Goal: Task Accomplishment & Management: Use online tool/utility

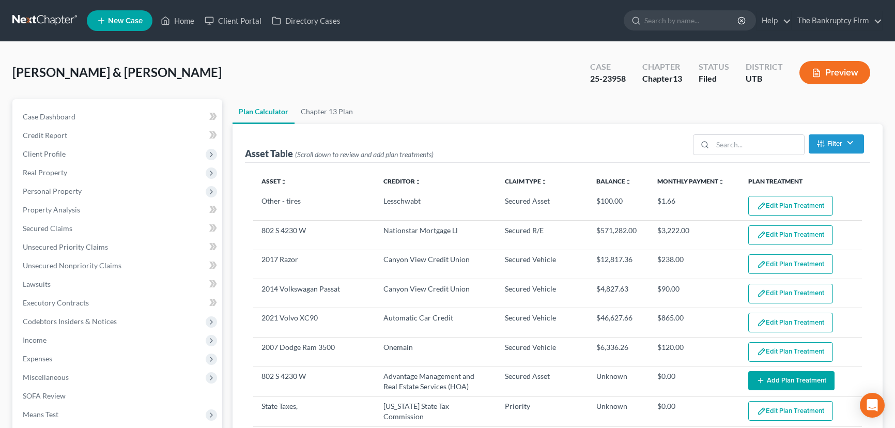
select select "59"
drag, startPoint x: 187, startPoint y: 20, endPoint x: 248, endPoint y: 37, distance: 63.3
click at [187, 20] on link "Home" at bounding box center [178, 20] width 44 height 19
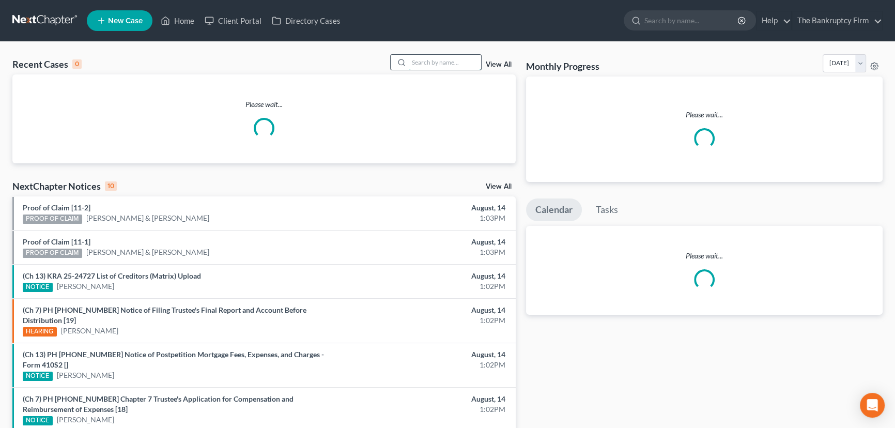
click at [422, 59] on input "search" at bounding box center [445, 62] width 72 height 15
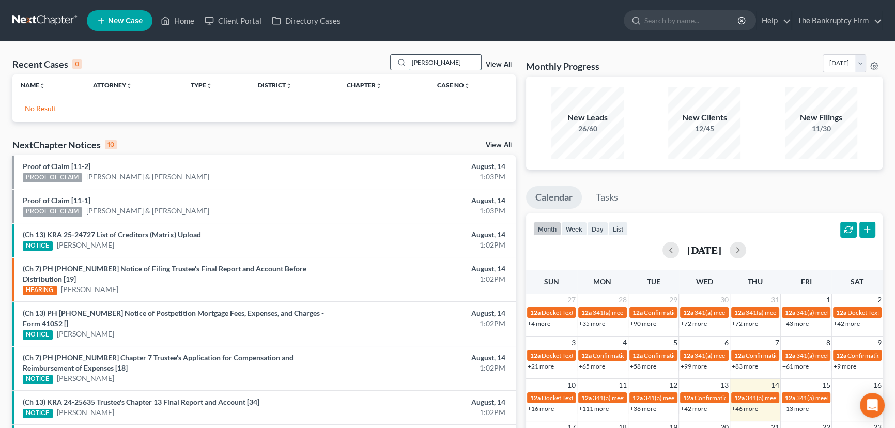
click at [424, 64] on input "Van Duren" at bounding box center [445, 62] width 72 height 15
type input "VanDuren"
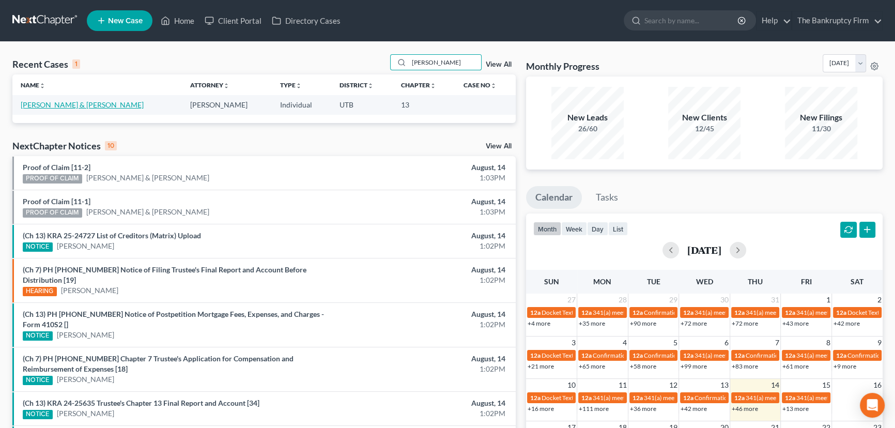
click at [57, 105] on link "[PERSON_NAME] & [PERSON_NAME]" at bounding box center [82, 104] width 123 height 9
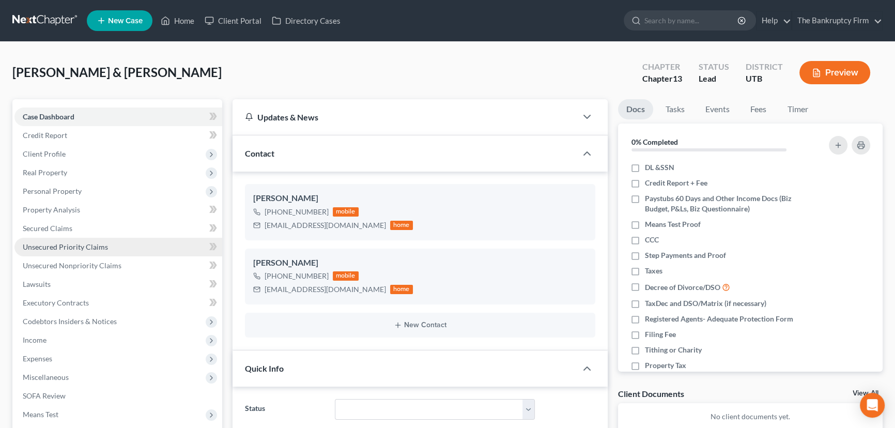
scroll to position [82, 0]
click at [64, 227] on span "Secured Claims" at bounding box center [48, 228] width 50 height 9
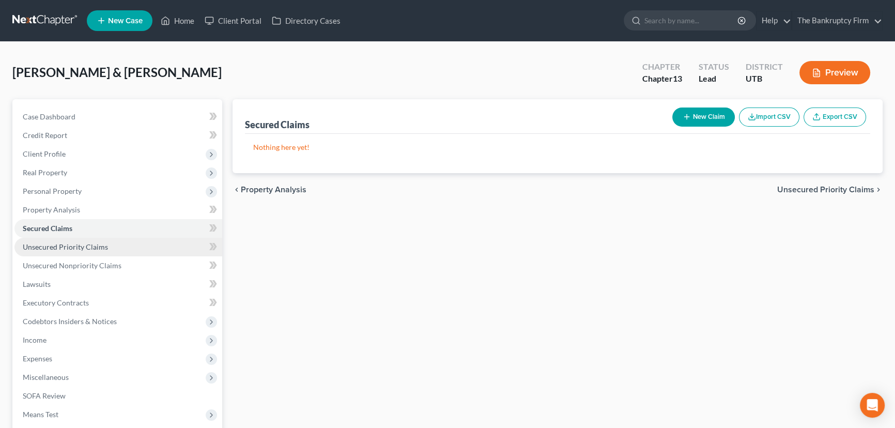
click at [75, 244] on span "Unsecured Priority Claims" at bounding box center [65, 246] width 85 height 9
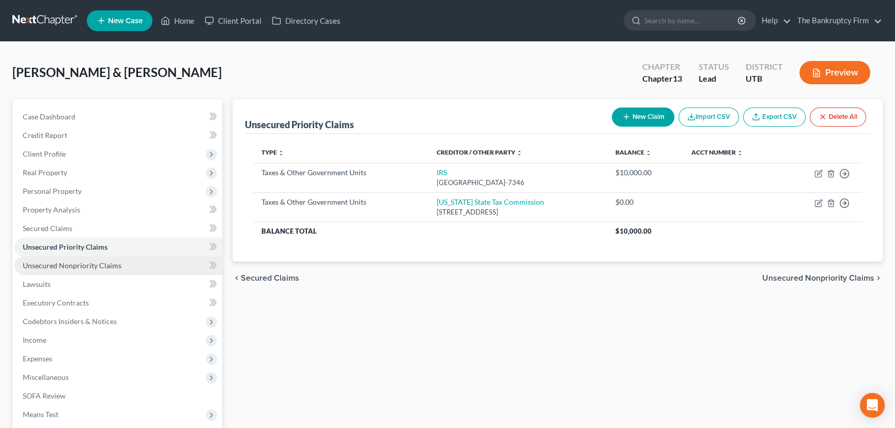
click at [83, 267] on span "Unsecured Nonpriority Claims" at bounding box center [72, 265] width 99 height 9
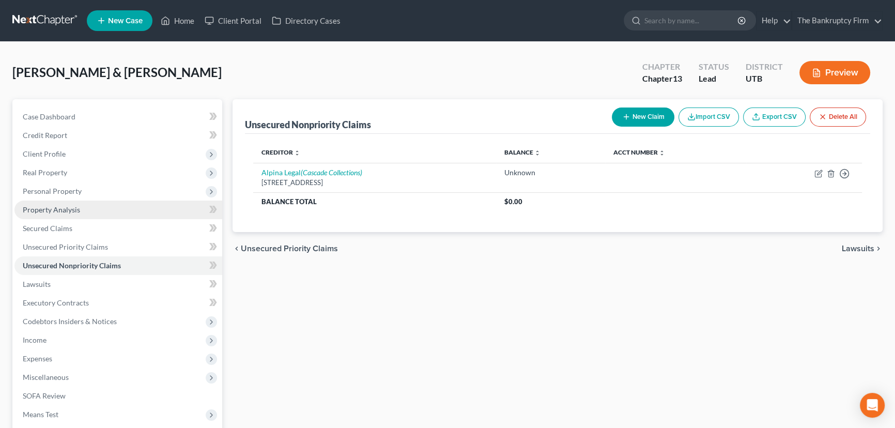
click at [57, 212] on span "Property Analysis" at bounding box center [51, 209] width 57 height 9
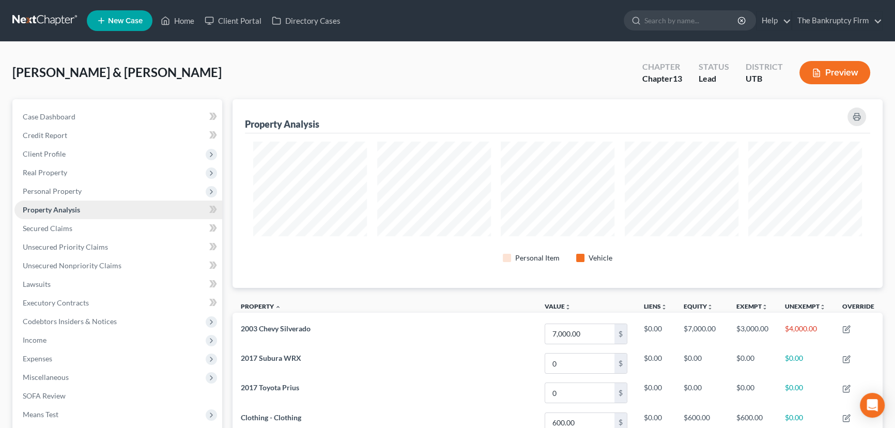
scroll to position [189, 650]
click at [181, 22] on link "Home" at bounding box center [178, 20] width 44 height 19
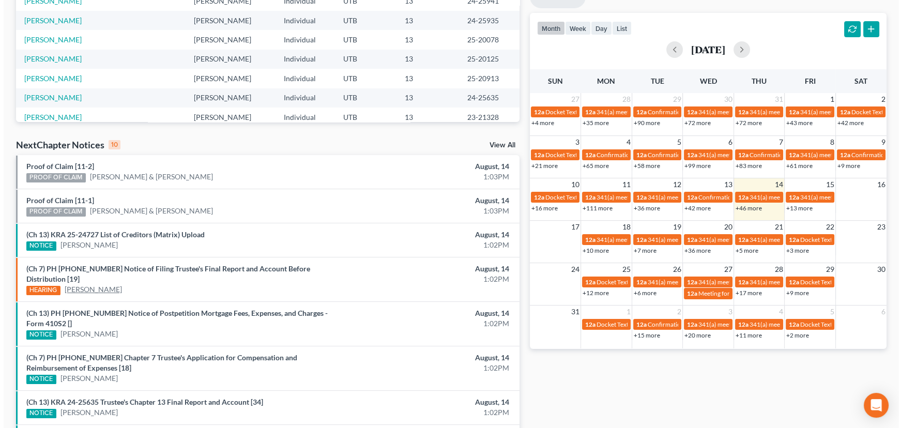
scroll to position [282, 0]
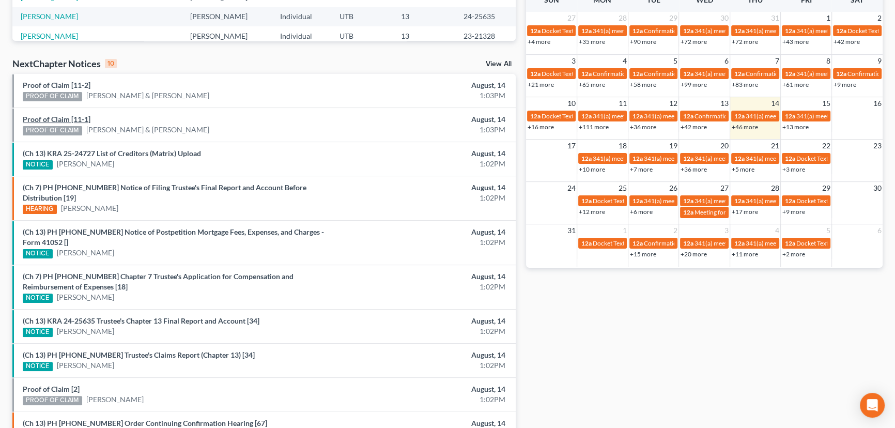
click at [34, 119] on link "Proof of Claim [11-1]" at bounding box center [57, 119] width 68 height 9
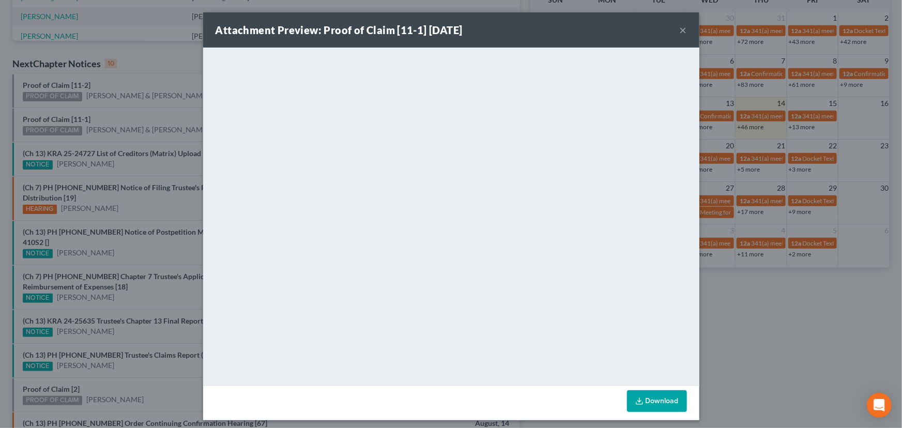
click at [113, 113] on div "Attachment Preview: Proof of Claim [11-1] 08/14/2025 × <object ng-attr-data='ht…" at bounding box center [451, 214] width 902 height 428
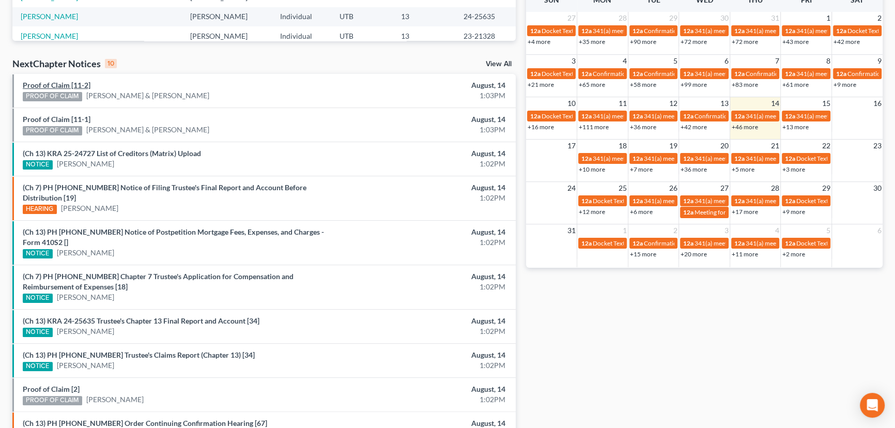
click at [67, 86] on link "Proof of Claim [11-2]" at bounding box center [57, 85] width 68 height 9
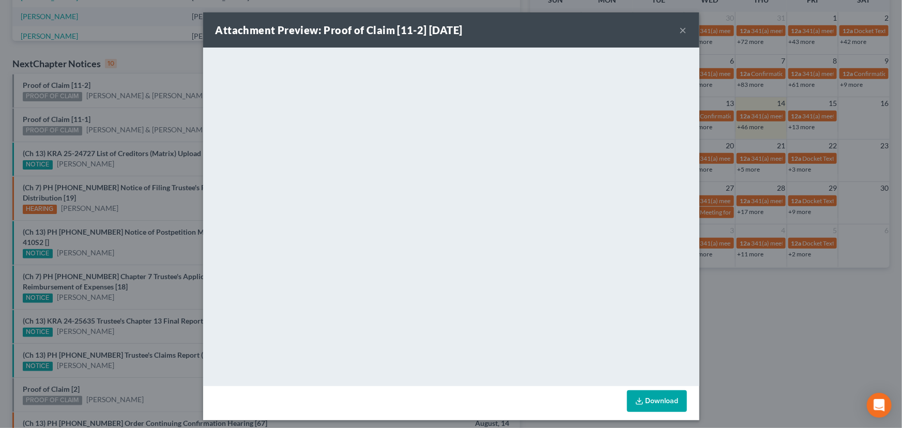
click at [109, 107] on div "Attachment Preview: Proof of Claim [11-2] 08/14/2025 × <object ng-attr-data='ht…" at bounding box center [451, 214] width 902 height 428
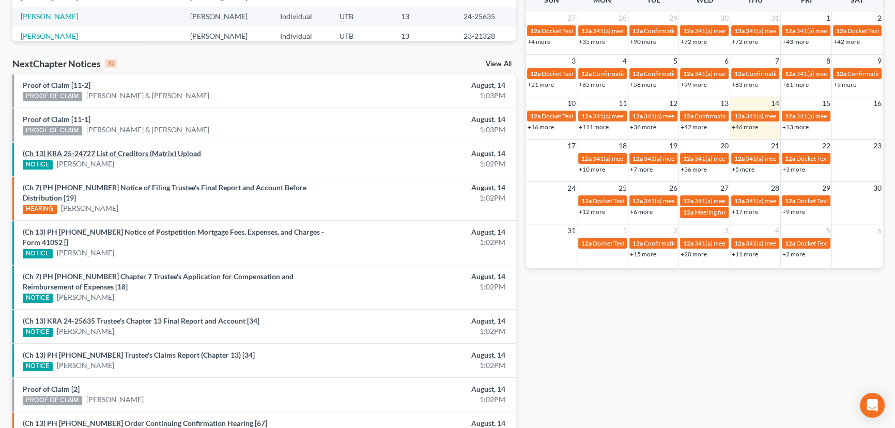
click at [121, 153] on link "(Ch 13) KRA 25-24727 List of Creditors (Matrix) Upload" at bounding box center [112, 153] width 178 height 9
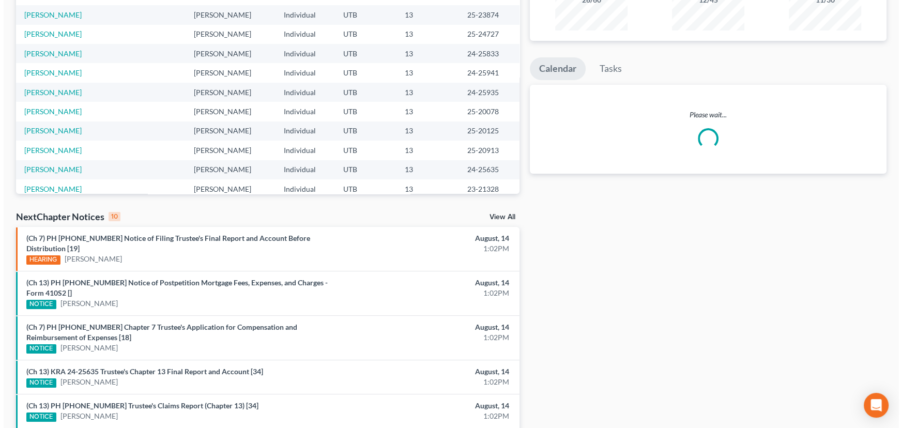
scroll to position [188, 0]
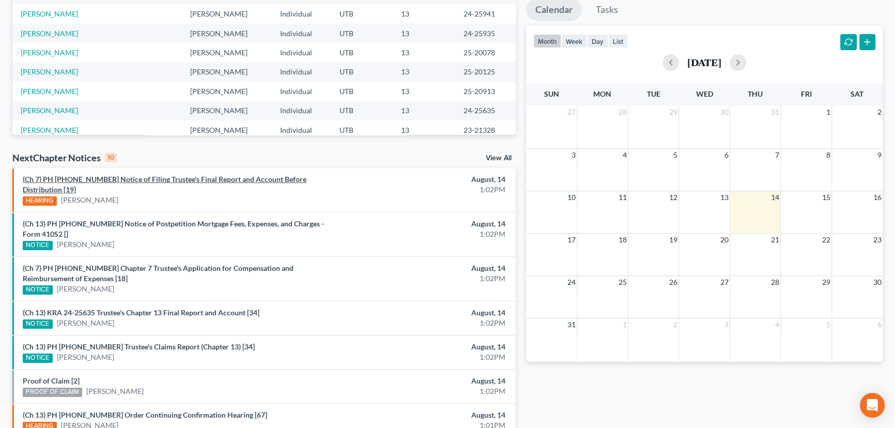
click at [146, 181] on link "(Ch 7) PH [PHONE_NUMBER] Notice of Filing Trustee's Final Report and Account Be…" at bounding box center [165, 184] width 284 height 19
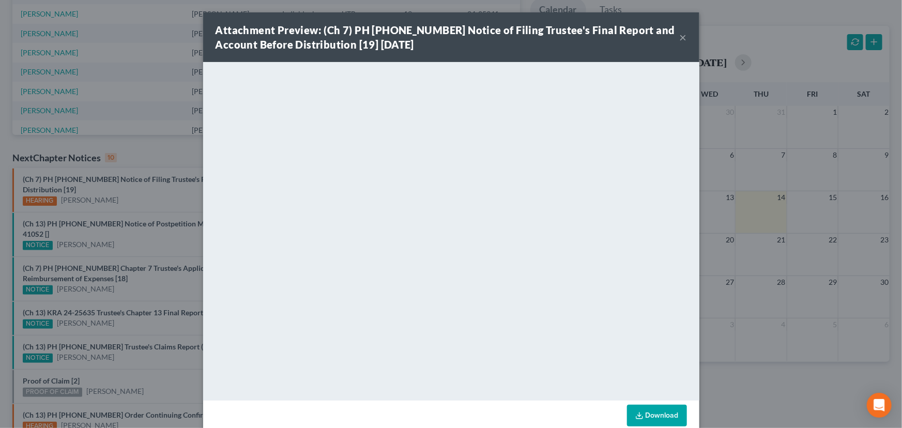
click at [128, 191] on div "Attachment Preview: (Ch 7) PH [PHONE_NUMBER] Notice of Filing Trustee's Final R…" at bounding box center [451, 214] width 902 height 428
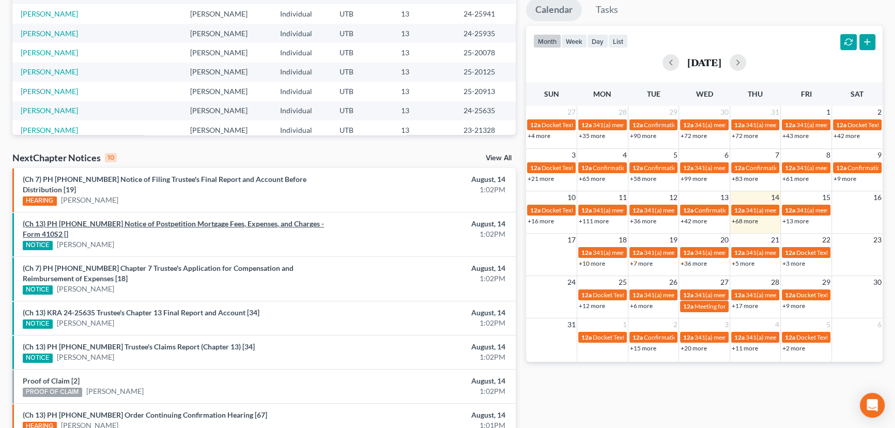
click at [137, 219] on link "(Ch 13) PH [PHONE_NUMBER] Notice of Postpetition Mortgage Fees, Expenses, and C…" at bounding box center [173, 228] width 301 height 19
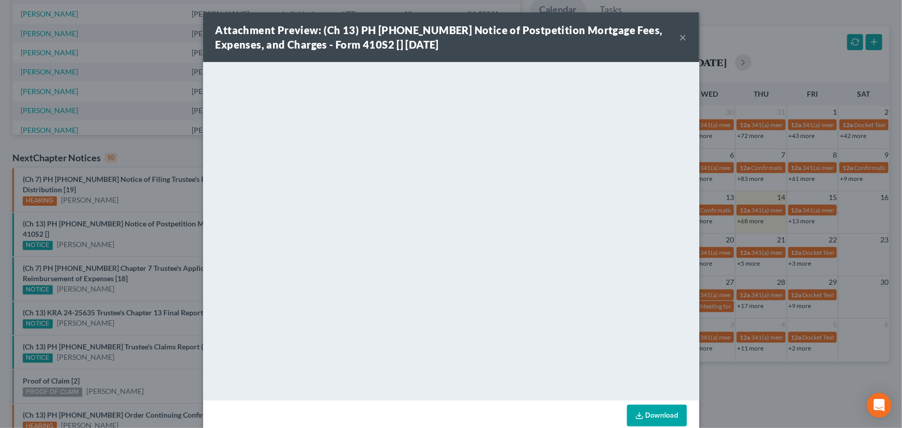
click at [136, 221] on div "Attachment Preview: (Ch 13) PH [PHONE_NUMBER] Notice of Postpetition Mortgage F…" at bounding box center [451, 214] width 902 height 428
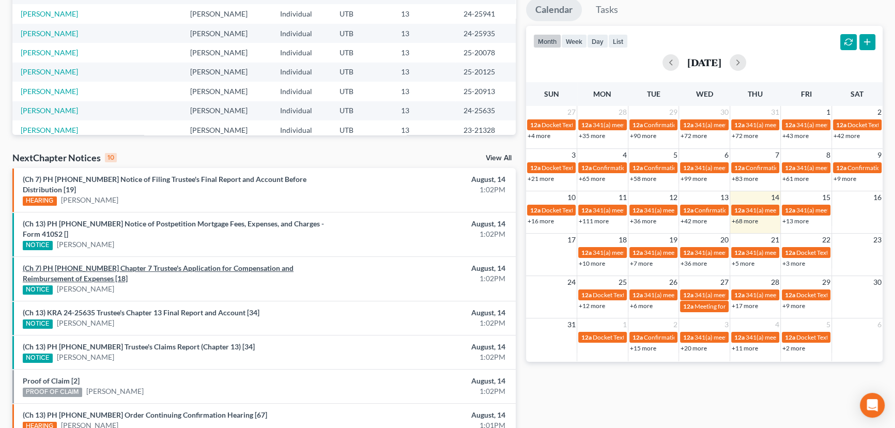
click at [133, 264] on link "(Ch 7) PH [PHONE_NUMBER] Chapter 7 Trustee's Application for Compensation and R…" at bounding box center [158, 273] width 271 height 19
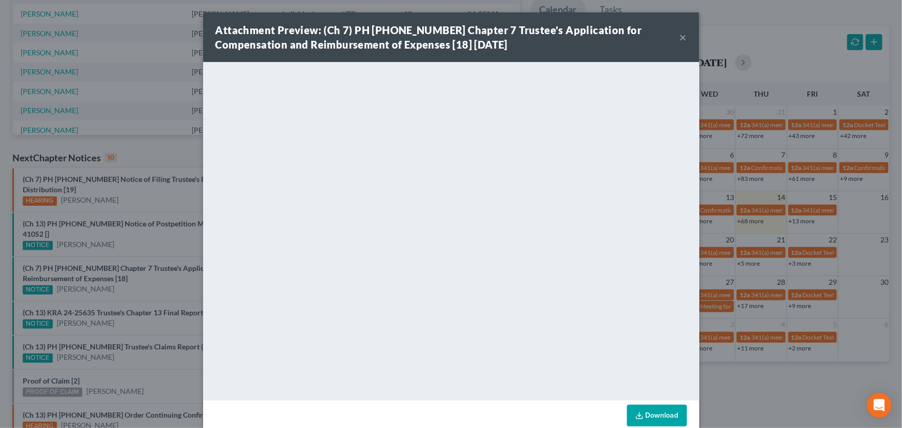
click at [136, 261] on div "Attachment Preview: (Ch 7) PH [PHONE_NUMBER] Chapter 7 Trustee's Application fo…" at bounding box center [451, 214] width 902 height 428
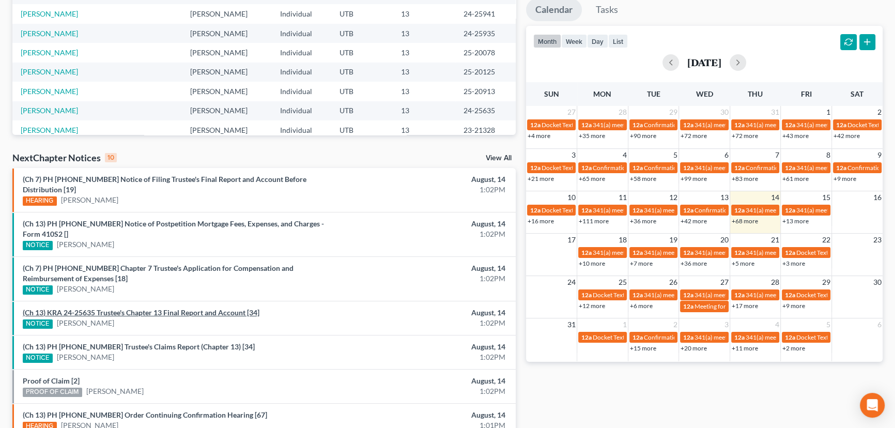
click at [137, 308] on link "(Ch 13) KRA 24-25635 Trustee's Chapter 13 Final Report and Account [34]" at bounding box center [141, 312] width 237 height 9
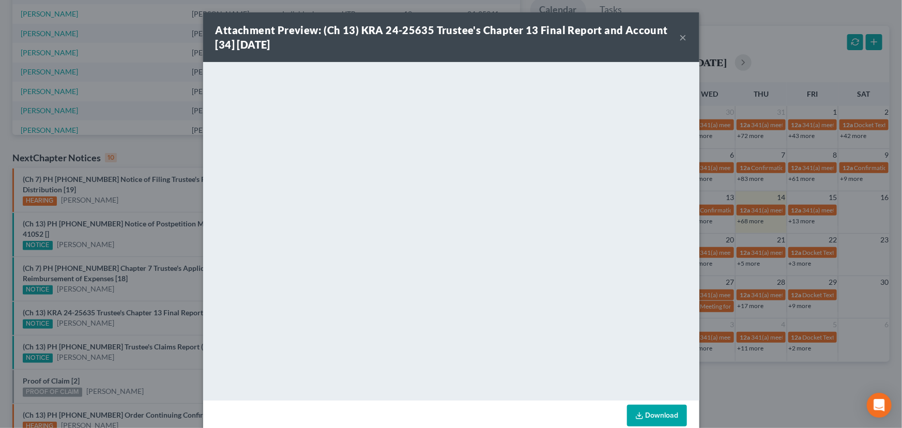
click at [133, 309] on div "Attachment Preview: (Ch 13) KRA 24-25635 Trustee's Chapter 13 Final Report and …" at bounding box center [451, 214] width 902 height 428
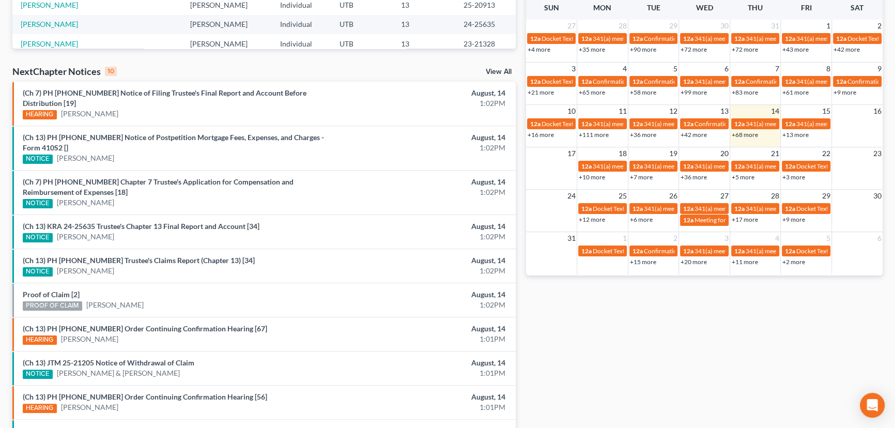
scroll to position [282, 0]
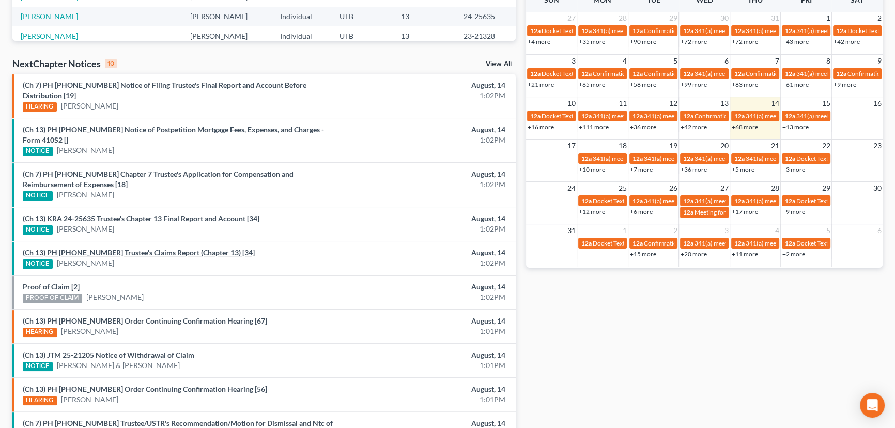
click at [137, 248] on link "(Ch 13) PH [PHONE_NUMBER] Trustee's Claims Report (Chapter 13) [34]" at bounding box center [139, 252] width 232 height 9
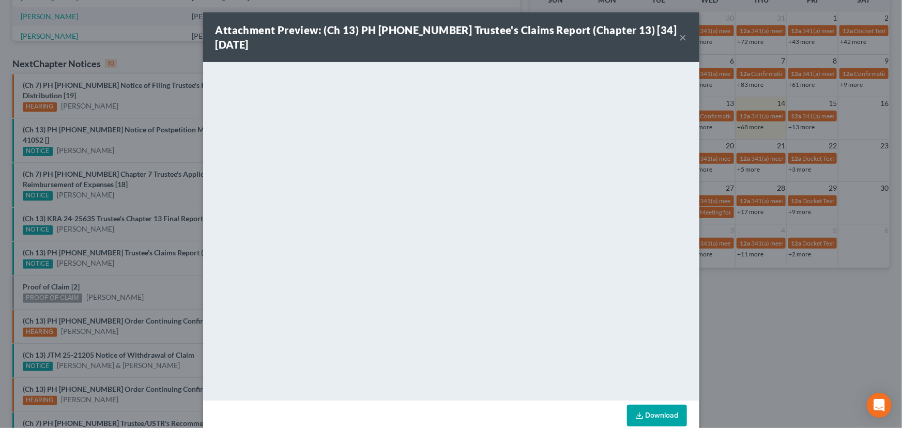
drag, startPoint x: 134, startPoint y: 246, endPoint x: 105, endPoint y: 255, distance: 30.7
click at [132, 249] on div "Attachment Preview: (Ch 13) PH [PHONE_NUMBER] Trustee's Claims Report (Chapter …" at bounding box center [451, 214] width 902 height 428
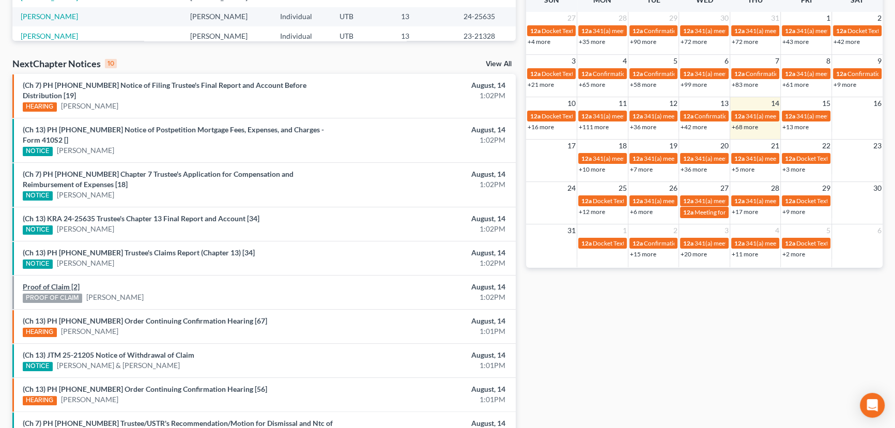
click at [61, 282] on link "Proof of Claim [2]" at bounding box center [51, 286] width 57 height 9
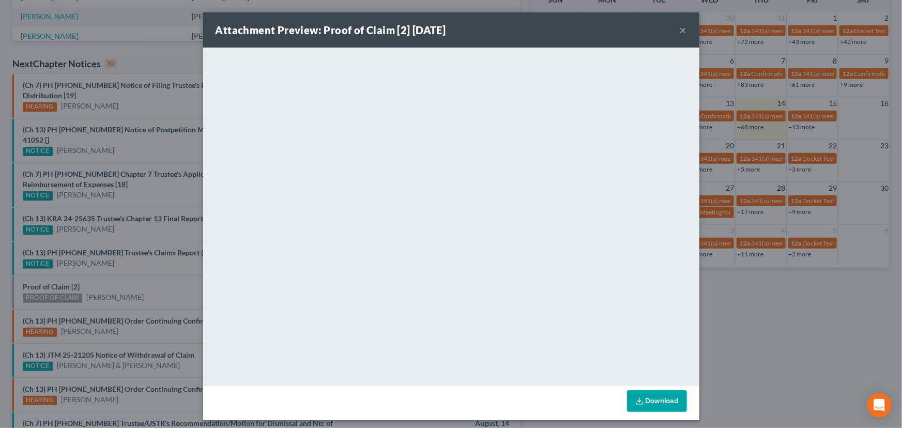
drag, startPoint x: 121, startPoint y: 249, endPoint x: 131, endPoint y: 247, distance: 9.5
click at [121, 249] on div "Attachment Preview: Proof of Claim [2] [DATE] × <object ng-attr-data='[URL][DOM…" at bounding box center [451, 214] width 902 height 428
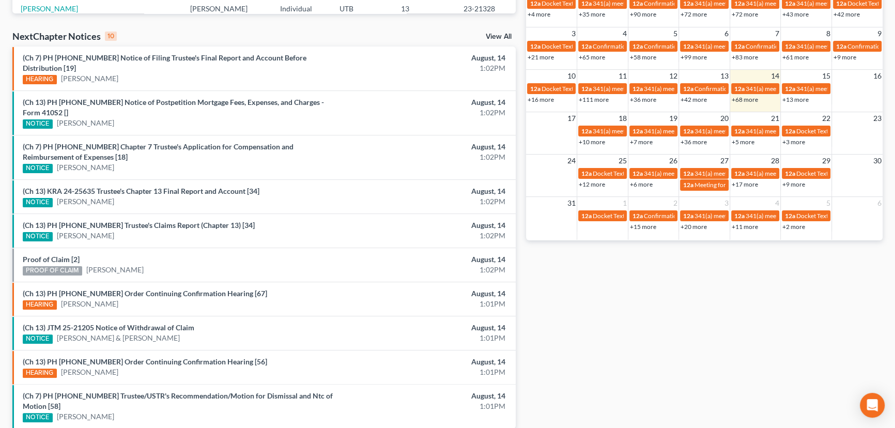
scroll to position [324, 0]
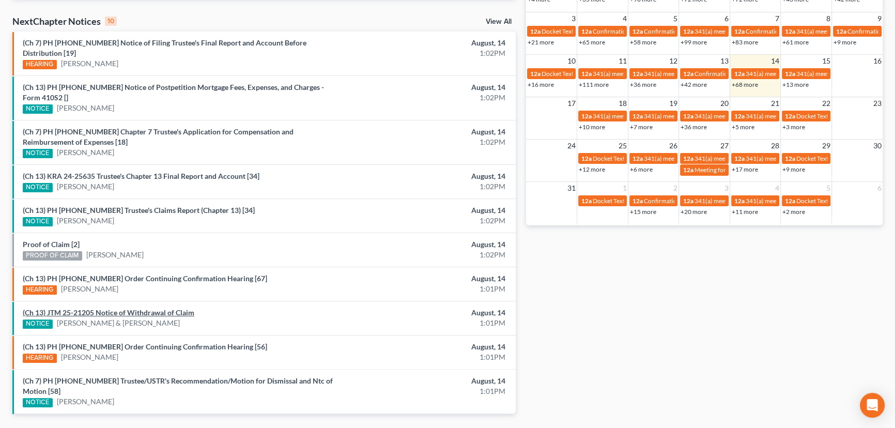
click at [133, 308] on link "(Ch 13) JTM 25-21205 Notice of Withdrawal of Claim" at bounding box center [109, 312] width 172 height 9
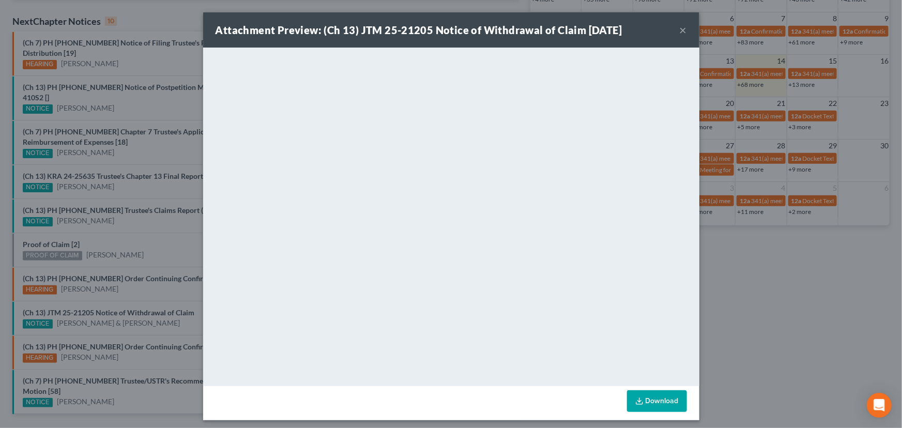
click at [121, 310] on div "Attachment Preview: (Ch 13) JTM 25-21205 Notice of Withdrawal of Claim [DATE] ×…" at bounding box center [451, 214] width 902 height 428
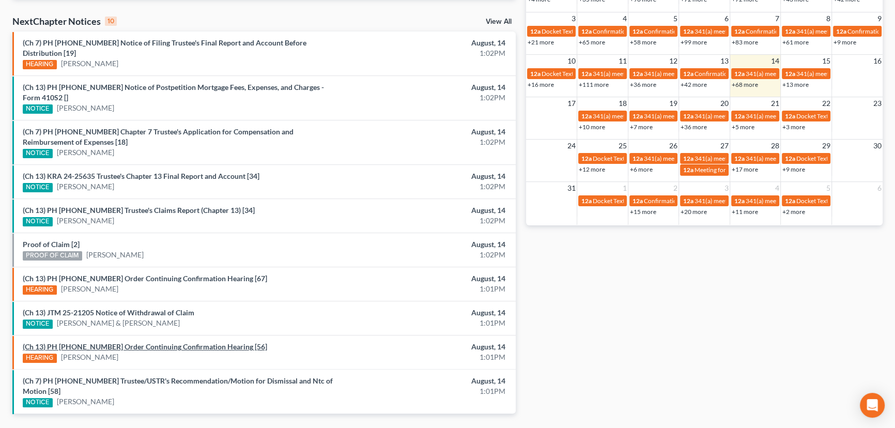
click at [133, 342] on link "(Ch 13) PH [PHONE_NUMBER] Order Continuing Confirmation Hearing [56]" at bounding box center [145, 346] width 245 height 9
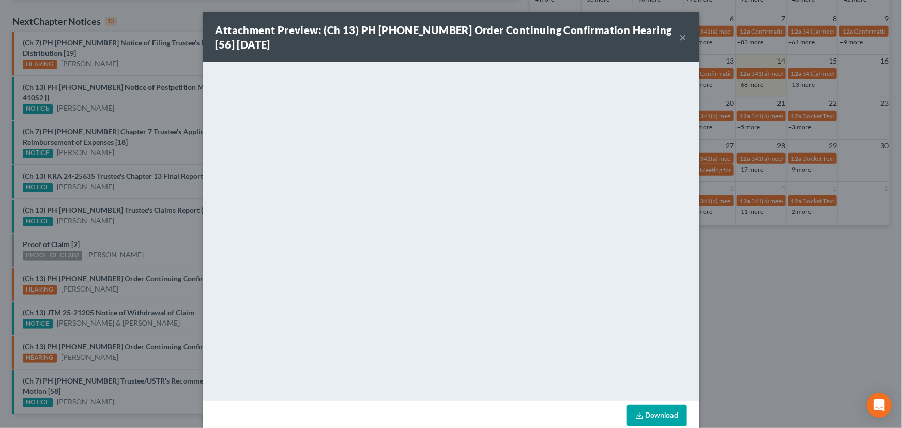
click at [74, 309] on div "Attachment Preview: (Ch 13) PH [PHONE_NUMBER] Order Continuing Confirmation Hea…" at bounding box center [451, 214] width 902 height 428
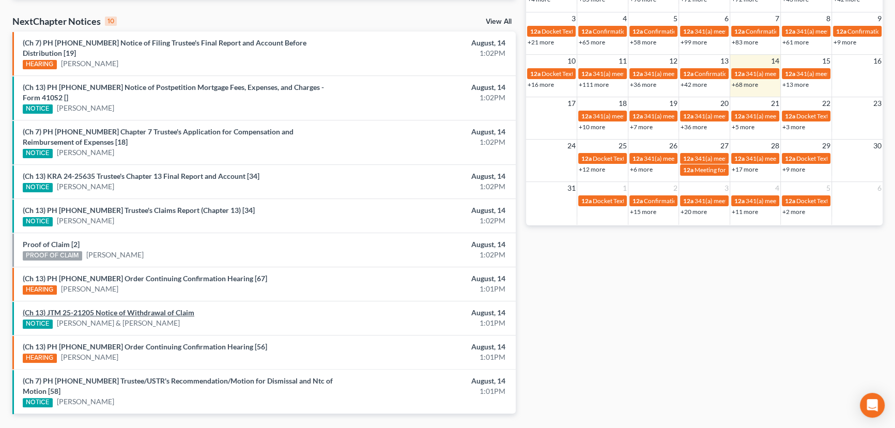
click at [101, 308] on link "(Ch 13) JTM 25-21205 Notice of Withdrawal of Claim" at bounding box center [109, 312] width 172 height 9
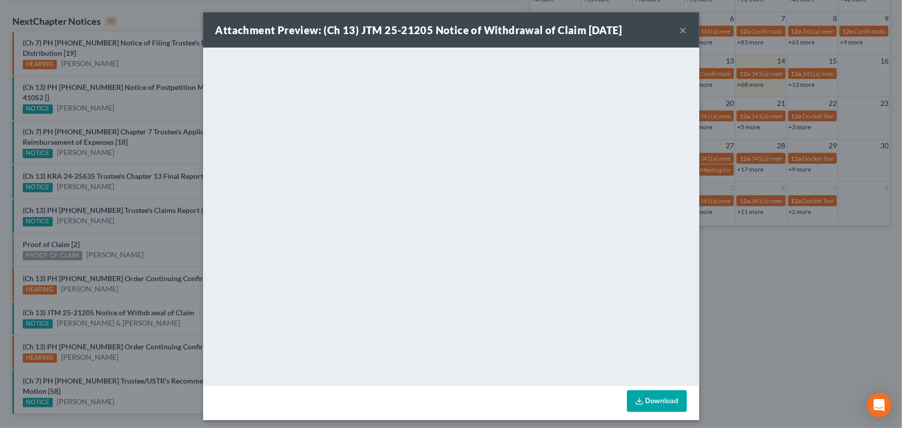
click at [119, 280] on div "Attachment Preview: (Ch 13) JTM 25-21205 Notice of Withdrawal of Claim [DATE] ×…" at bounding box center [451, 214] width 902 height 428
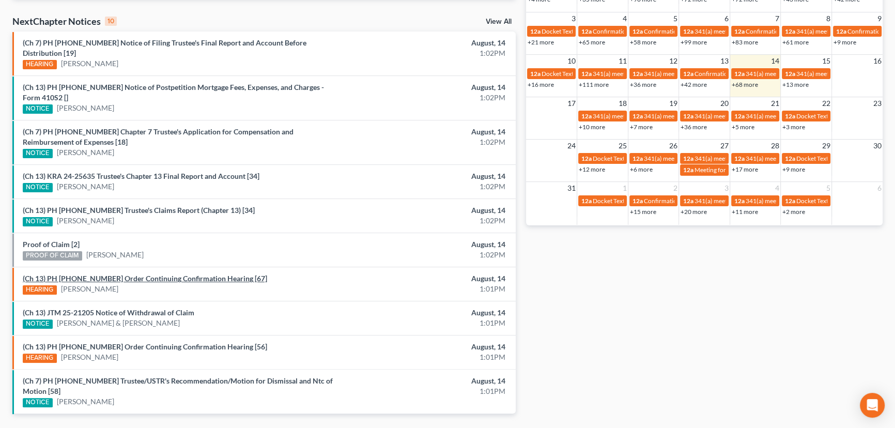
click at [126, 274] on link "(Ch 13) PH [PHONE_NUMBER] Order Continuing Confirmation Hearing [67]" at bounding box center [145, 278] width 245 height 9
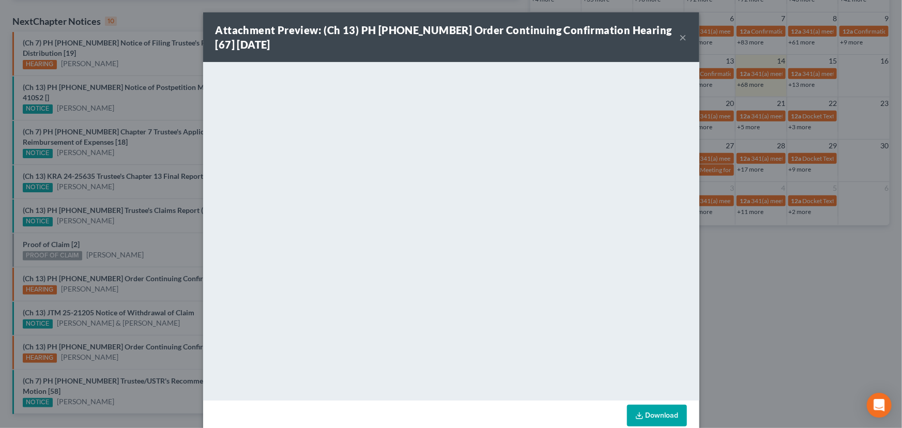
drag, startPoint x: 135, startPoint y: 274, endPoint x: 134, endPoint y: 268, distance: 6.2
click at [135, 274] on div "Attachment Preview: (Ch 13) PH [PHONE_NUMBER] Order Continuing Confirmation Hea…" at bounding box center [451, 214] width 902 height 428
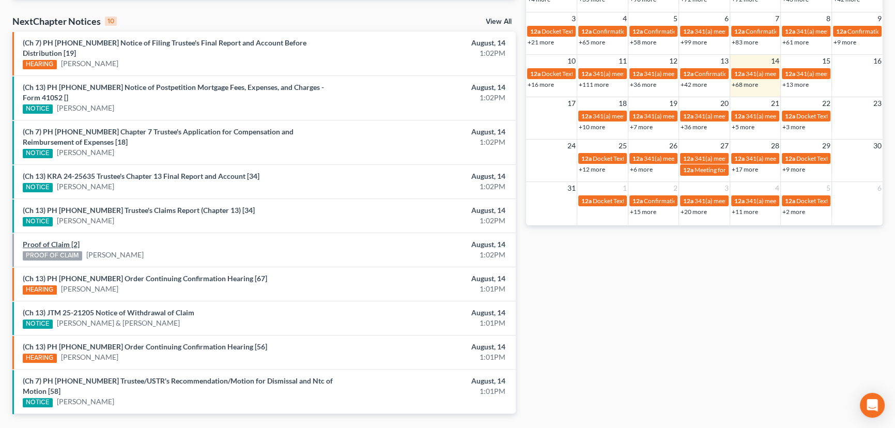
click at [56, 240] on link "Proof of Claim [2]" at bounding box center [51, 244] width 57 height 9
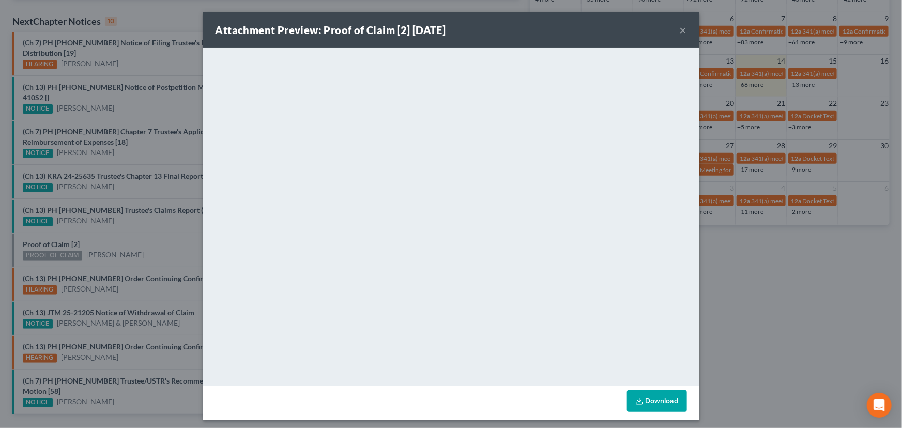
click at [119, 225] on div "Attachment Preview: Proof of Claim [2] [DATE] × <object ng-attr-data='[URL][DOM…" at bounding box center [451, 214] width 902 height 428
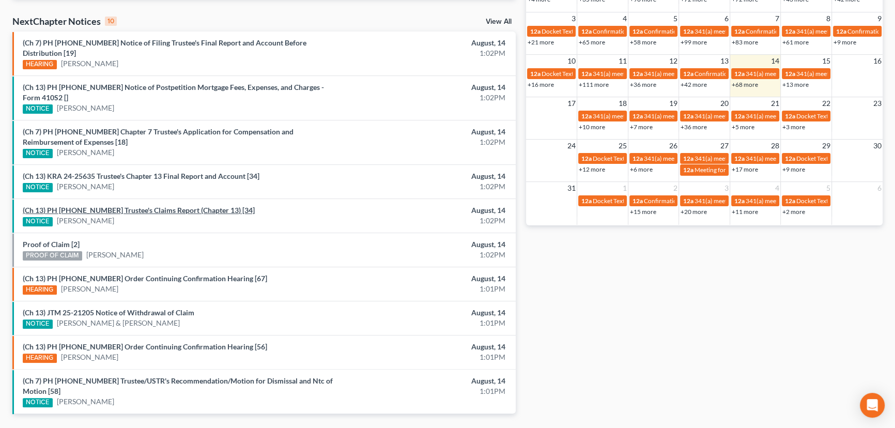
click at [129, 206] on link "(Ch 13) PH [PHONE_NUMBER] Trustee's Claims Report (Chapter 13) [34]" at bounding box center [139, 210] width 232 height 9
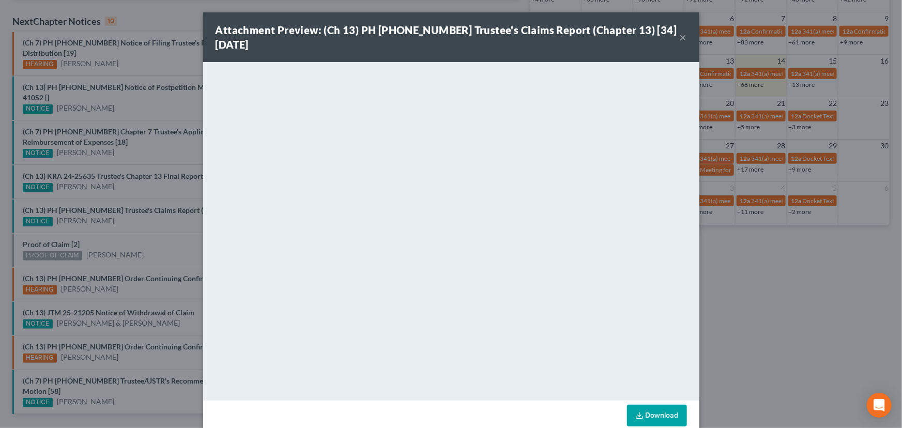
click at [155, 212] on div "Attachment Preview: (Ch 13) PH [PHONE_NUMBER] Trustee's Claims Report (Chapter …" at bounding box center [451, 214] width 902 height 428
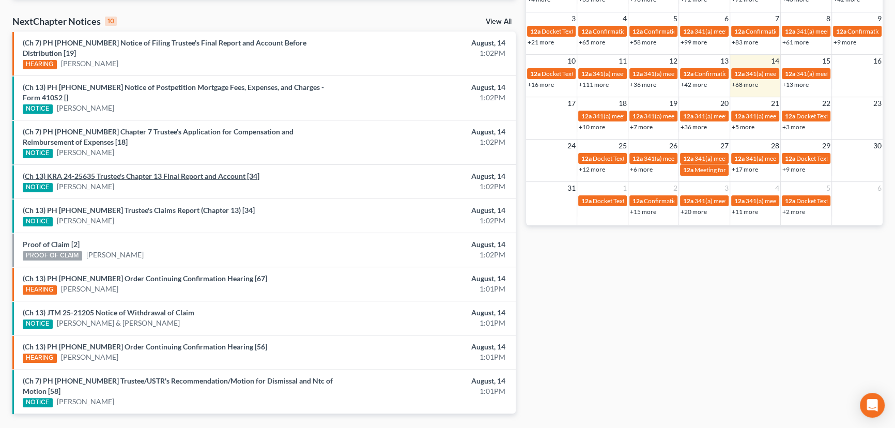
click at [133, 172] on link "(Ch 13) KRA 24-25635 Trustee's Chapter 13 Final Report and Account [34]" at bounding box center [141, 176] width 237 height 9
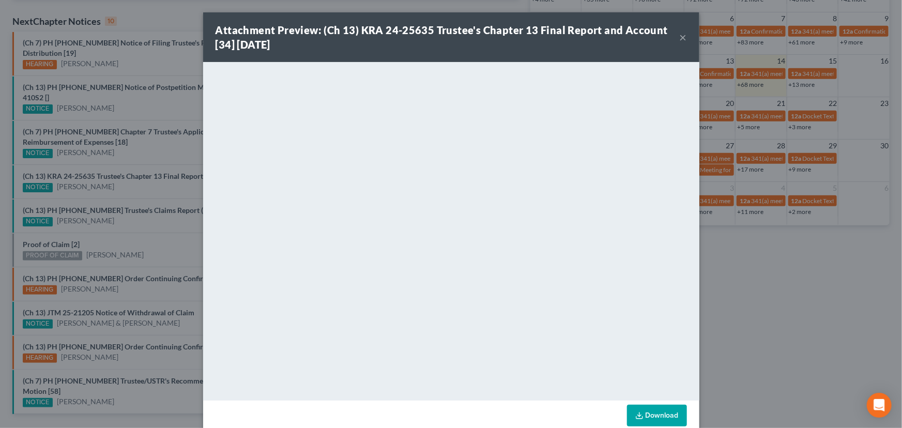
click at [139, 175] on div "Attachment Preview: (Ch 13) KRA 24-25635 Trustee's Chapter 13 Final Report and …" at bounding box center [451, 214] width 902 height 428
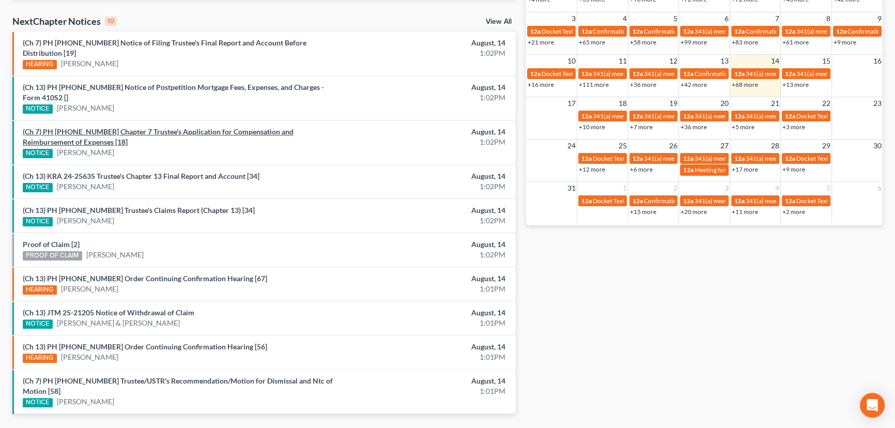
click at [182, 127] on link "(Ch 7) PH [PHONE_NUMBER] Chapter 7 Trustee's Application for Compensation and R…" at bounding box center [158, 136] width 271 height 19
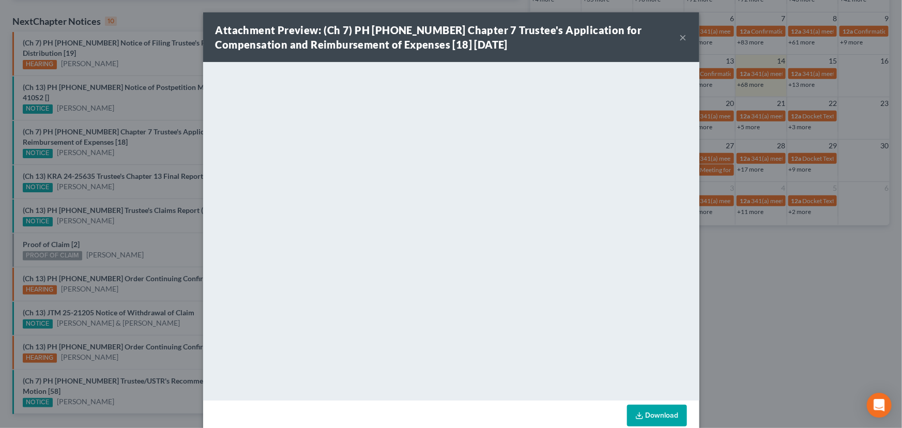
click at [145, 136] on div "Attachment Preview: (Ch 7) PH [PHONE_NUMBER] Chapter 7 Trustee's Application fo…" at bounding box center [451, 214] width 902 height 428
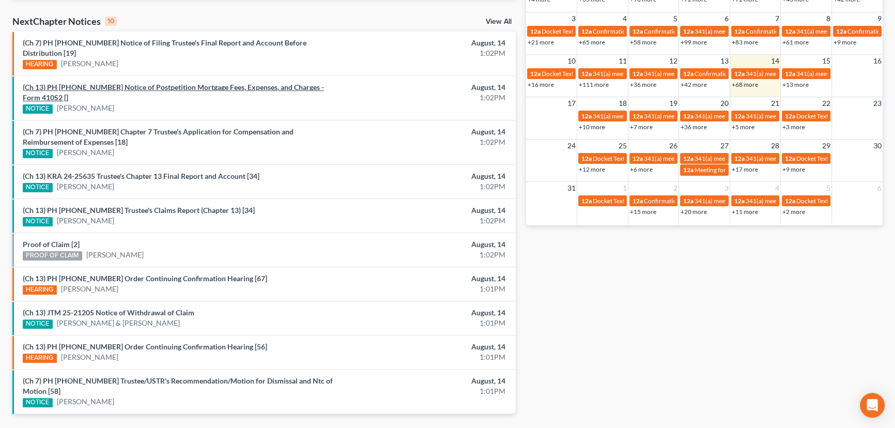
click at [145, 83] on link "(Ch 13) PH [PHONE_NUMBER] Notice of Postpetition Mortgage Fees, Expenses, and C…" at bounding box center [173, 92] width 301 height 19
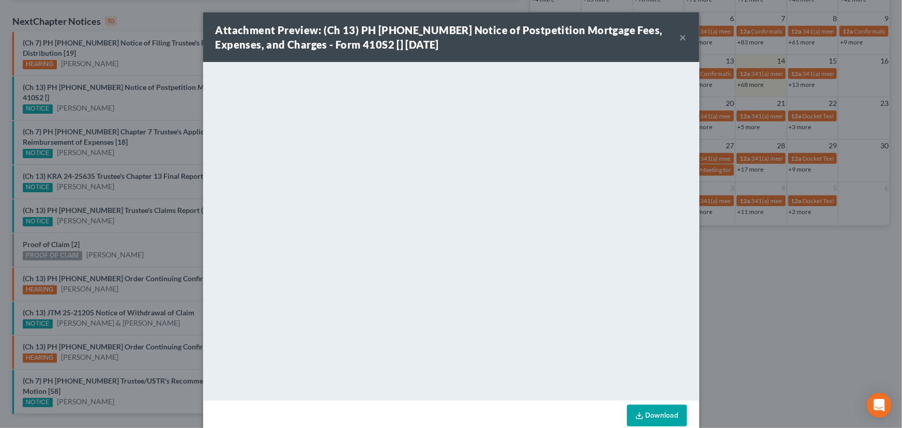
click at [141, 98] on div "Attachment Preview: (Ch 13) PH [PHONE_NUMBER] Notice of Postpetition Mortgage F…" at bounding box center [451, 214] width 902 height 428
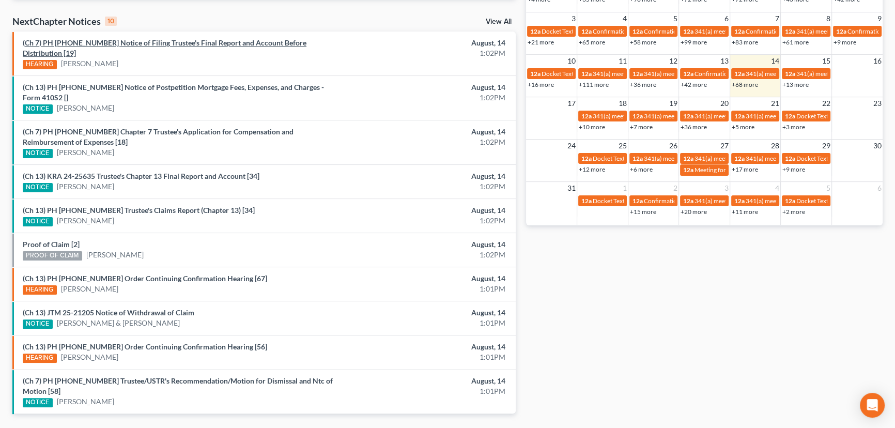
click at [146, 44] on link "(Ch 7) PH [PHONE_NUMBER] Notice of Filing Trustee's Final Report and Account Be…" at bounding box center [165, 47] width 284 height 19
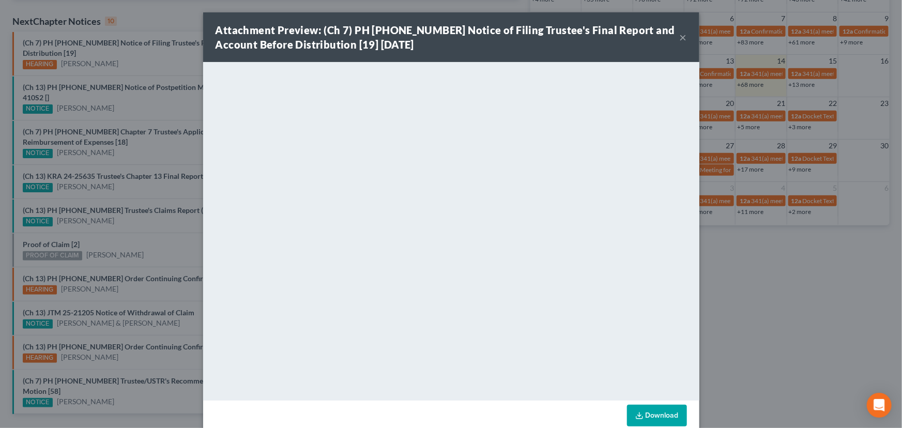
click at [145, 59] on div "Attachment Preview: (Ch 7) PH [PHONE_NUMBER] Notice of Filing Trustee's Final R…" at bounding box center [451, 214] width 902 height 428
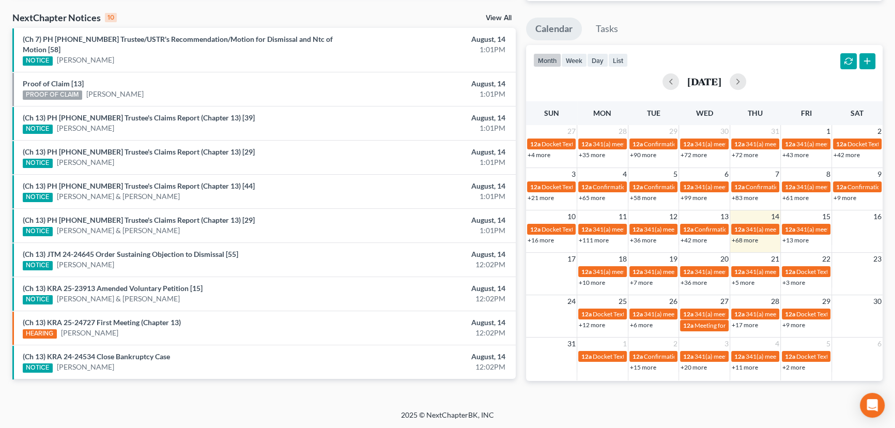
scroll to position [314, 0]
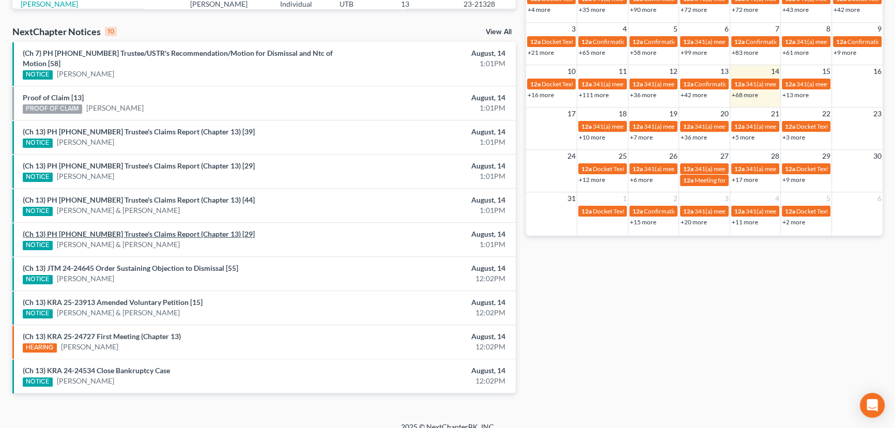
click at [100, 230] on link "(Ch 13) PH 24-25749 Trustee's Claims Report (Chapter 13) [29]" at bounding box center [139, 234] width 232 height 9
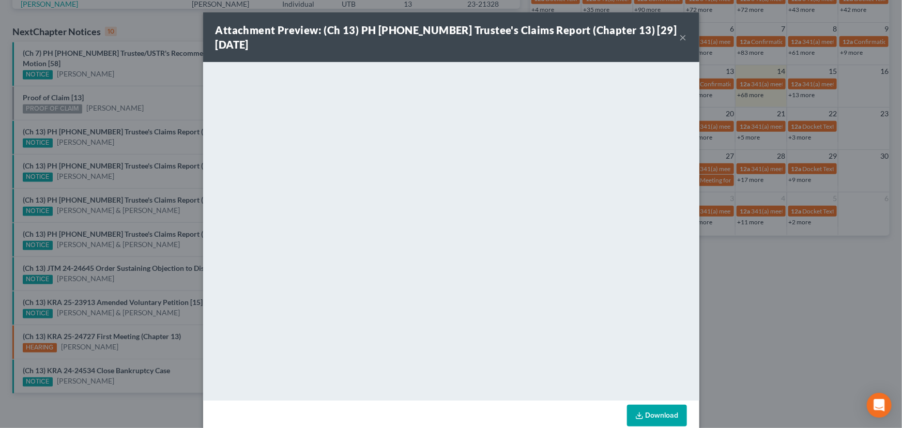
click at [93, 211] on div "Attachment Preview: (Ch 13) PH 24-25749 Trustee's Claims Report (Chapter 13) [2…" at bounding box center [451, 214] width 902 height 428
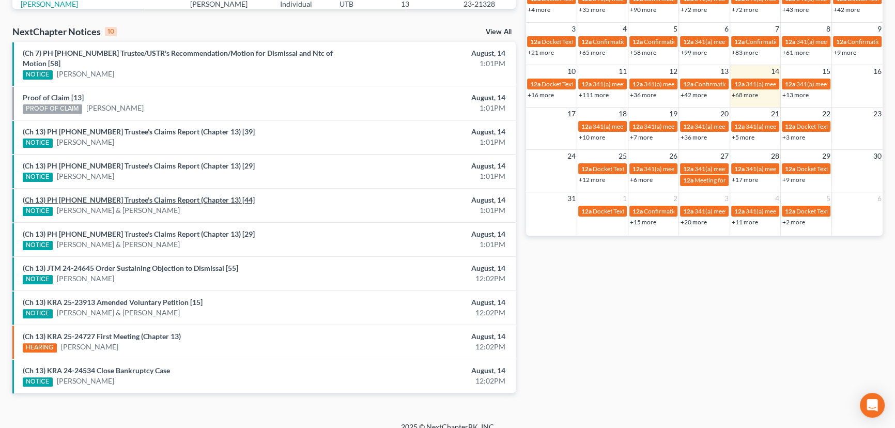
click at [97, 195] on link "(Ch 13) PH 24-25721 Trustee's Claims Report (Chapter 13) [44]" at bounding box center [139, 199] width 232 height 9
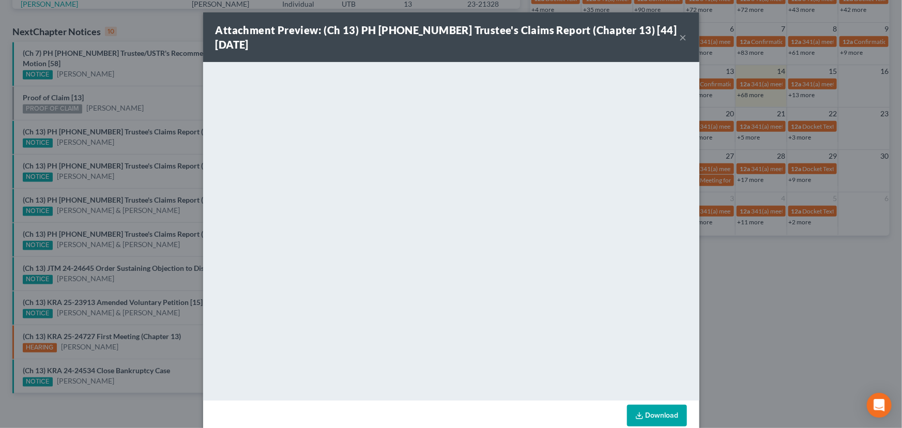
click at [103, 178] on div "Attachment Preview: (Ch 13) PH 24-25721 Trustee's Claims Report (Chapter 13) [4…" at bounding box center [451, 214] width 902 height 428
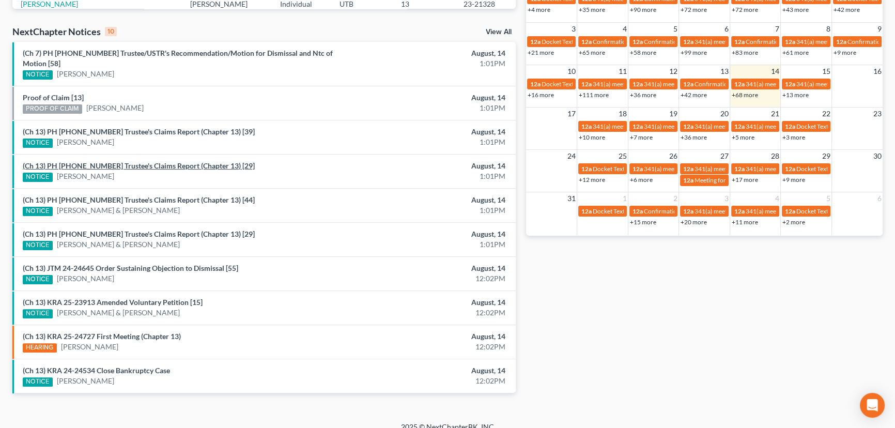
click at [116, 161] on link "(Ch 13) PH 24-25935 Trustee's Claims Report (Chapter 13) [29]" at bounding box center [139, 165] width 232 height 9
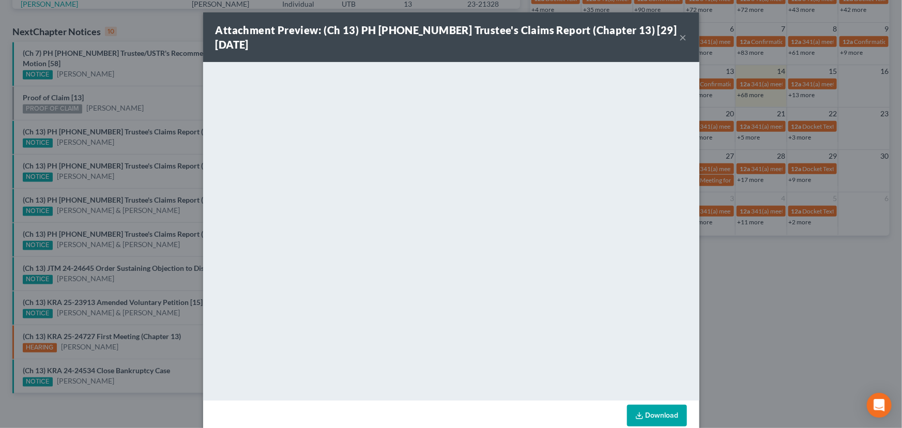
drag, startPoint x: 119, startPoint y: 141, endPoint x: 121, endPoint y: 123, distance: 18.2
click at [120, 138] on div "Attachment Preview: (Ch 13) PH 24-25935 Trustee's Claims Report (Chapter 13) [2…" at bounding box center [451, 214] width 902 height 428
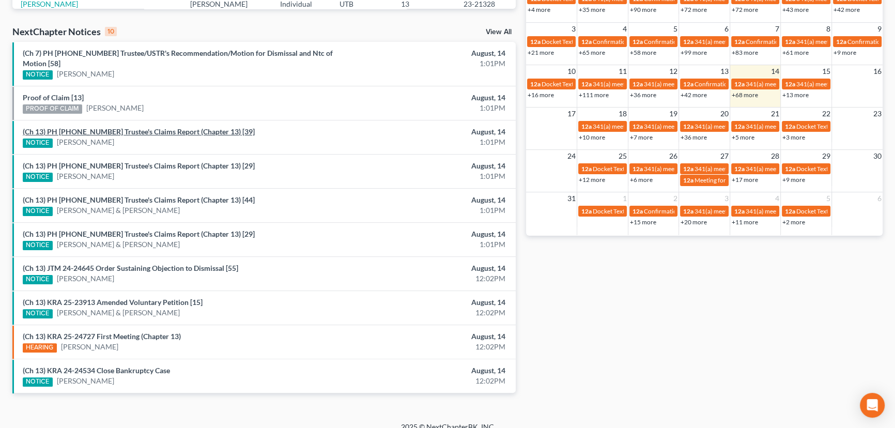
click at [121, 127] on link "(Ch 13) PH 24-25941 Trustee's Claims Report (Chapter 13) [39]" at bounding box center [139, 131] width 232 height 9
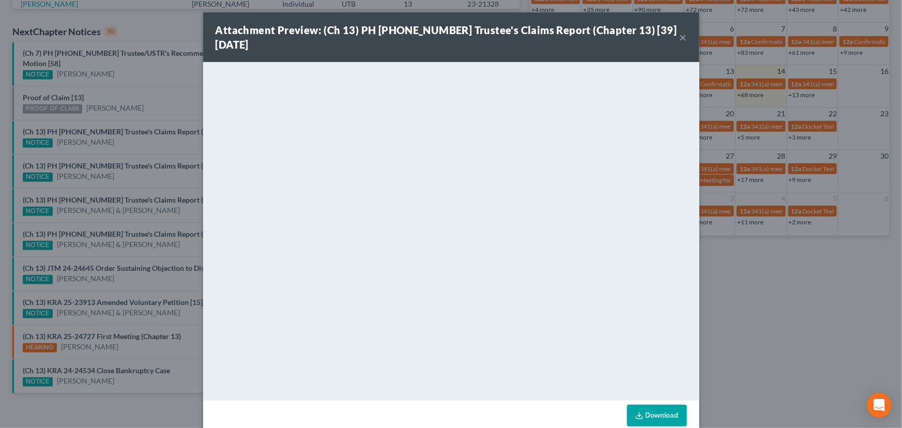
click at [104, 107] on div "Attachment Preview: (Ch 13) PH 24-25941 Trustee's Claims Report (Chapter 13) [3…" at bounding box center [451, 214] width 902 height 428
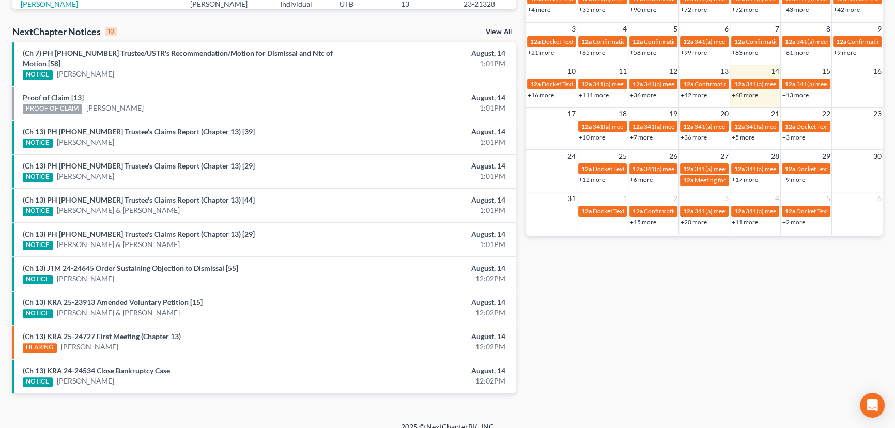
click at [56, 93] on link "Proof of Claim [13]" at bounding box center [53, 97] width 61 height 9
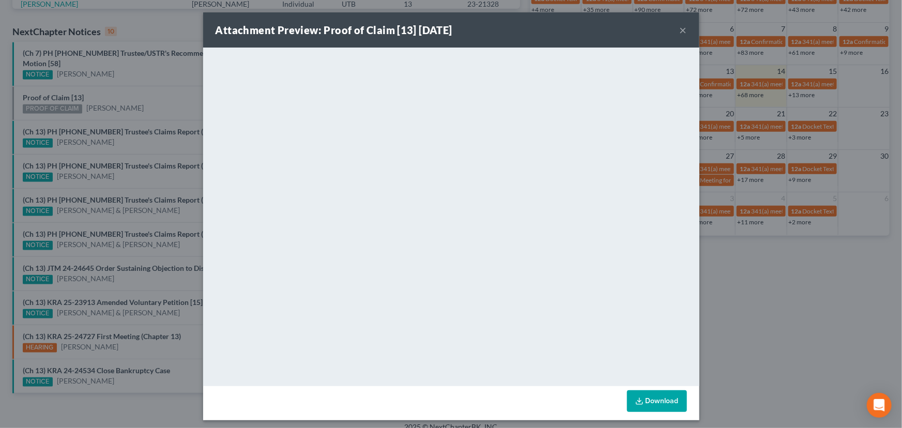
click at [124, 88] on div "Attachment Preview: Proof of Claim [13] 08/14/2025 × <object ng-attr-data='http…" at bounding box center [451, 214] width 902 height 428
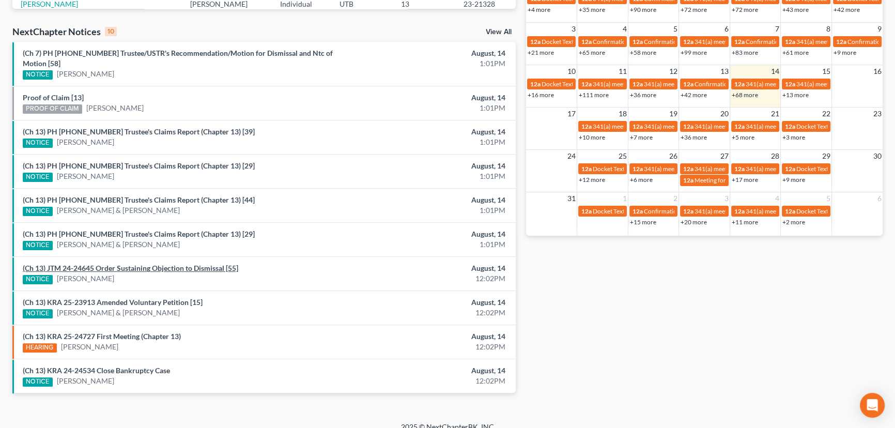
click at [129, 264] on link "(Ch 13) JTM 24-24645 Order Sustaining Objection to Dismissal [55]" at bounding box center [131, 268] width 216 height 9
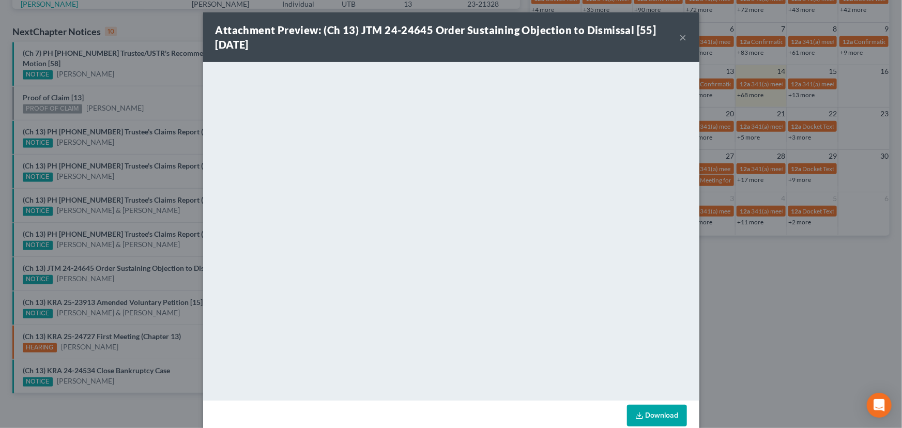
click at [128, 274] on div "Attachment Preview: (Ch 13) JTM 24-24645 Order Sustaining Objection to Dismissa…" at bounding box center [451, 214] width 902 height 428
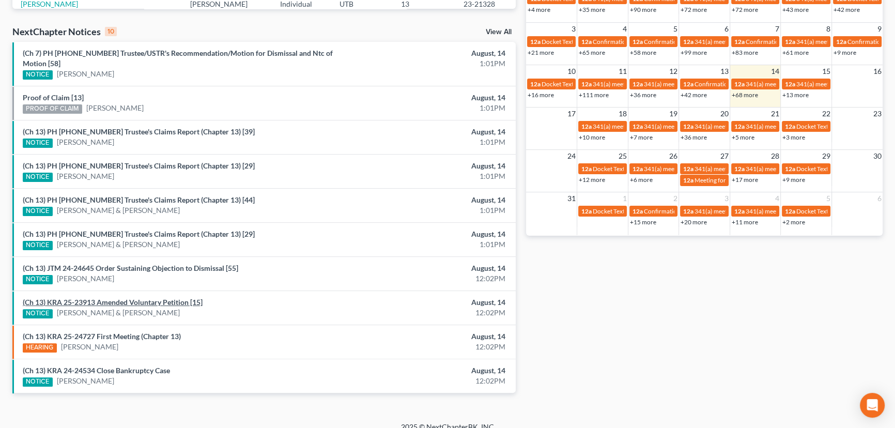
click at [122, 298] on link "(Ch 13) KRA 25-23913 Amended Voluntary Petition [15]" at bounding box center [113, 302] width 180 height 9
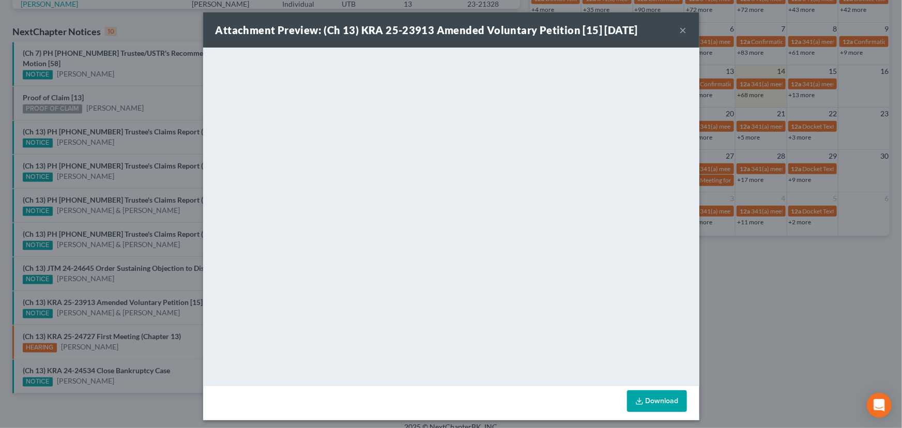
click at [118, 280] on div "Attachment Preview: (Ch 13) KRA 25-23913 Amended Voluntary Petition [15] 08/14/…" at bounding box center [451, 214] width 902 height 428
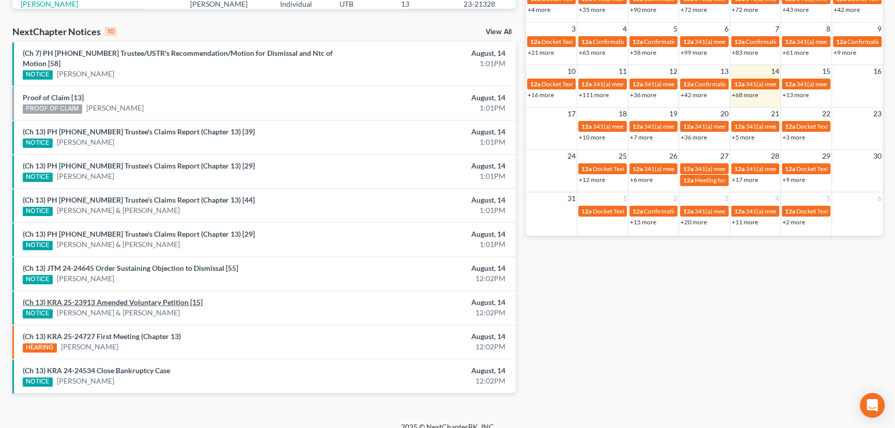
click at [119, 298] on link "(Ch 13) KRA 25-23913 Amended Voluntary Petition [15]" at bounding box center [113, 302] width 180 height 9
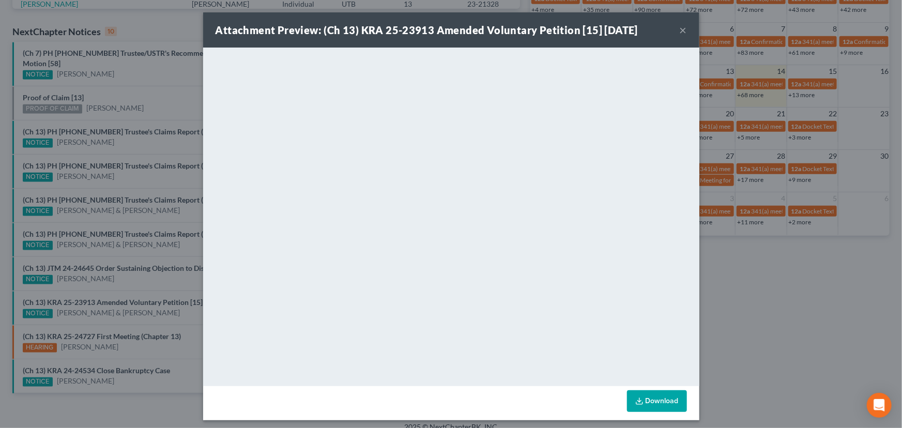
drag, startPoint x: 111, startPoint y: 282, endPoint x: 113, endPoint y: 277, distance: 6.1
click at [111, 282] on div "Attachment Preview: (Ch 13) KRA 25-23913 Amended Voluntary Petition [15] 08/14/…" at bounding box center [451, 214] width 902 height 428
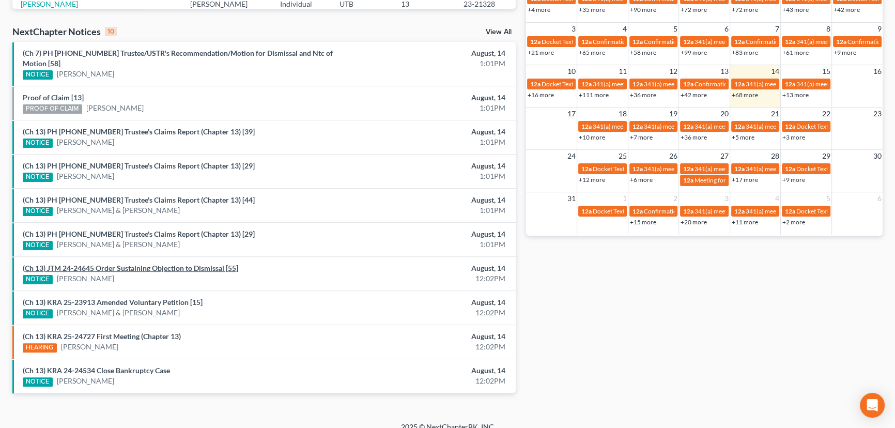
click at [120, 264] on link "(Ch 13) JTM 24-24645 Order Sustaining Objection to Dismissal [55]" at bounding box center [131, 268] width 216 height 9
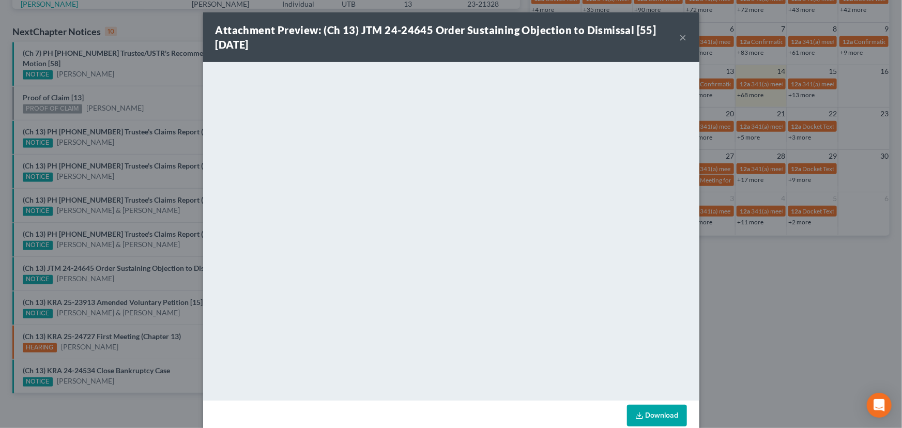
click at [114, 272] on div "Attachment Preview: (Ch 13) JTM 24-24645 Order Sustaining Objection to Dismissa…" at bounding box center [451, 214] width 902 height 428
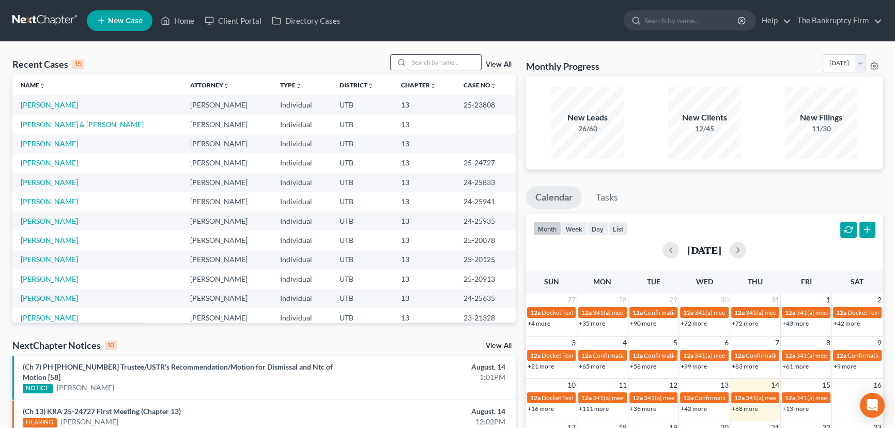
click at [414, 60] on input "search" at bounding box center [445, 62] width 72 height 15
type input "Droske"
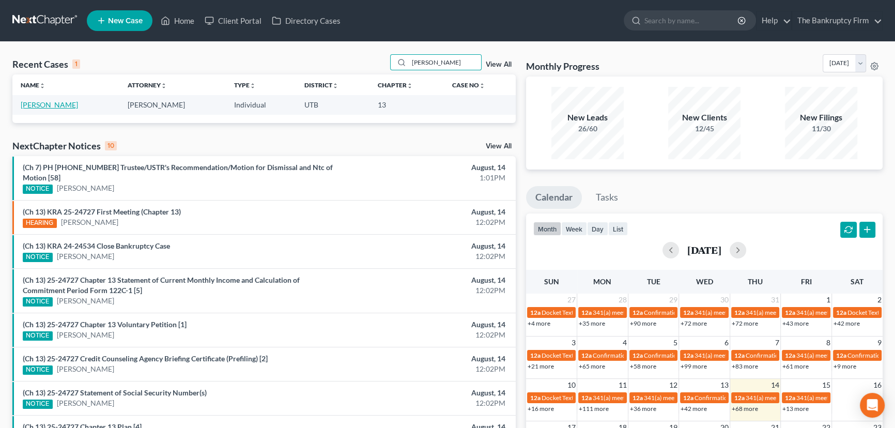
click at [33, 103] on link "Droske, Shane" at bounding box center [49, 104] width 57 height 9
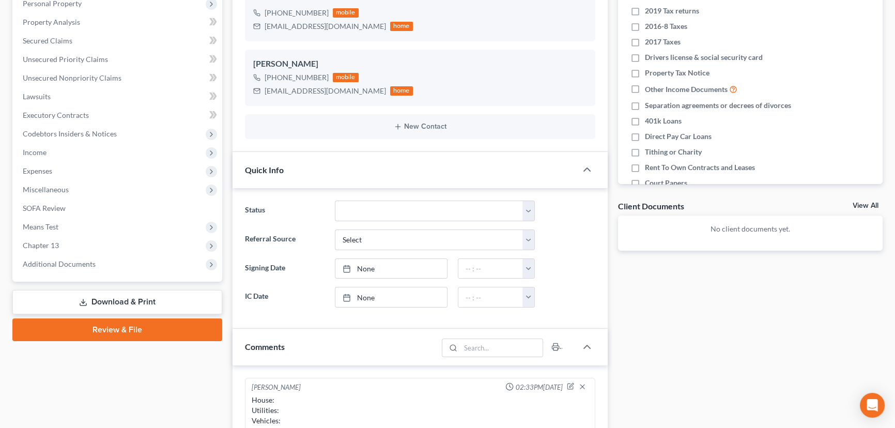
scroll to position [82, 0]
click at [858, 202] on link "View All" at bounding box center [866, 205] width 26 height 7
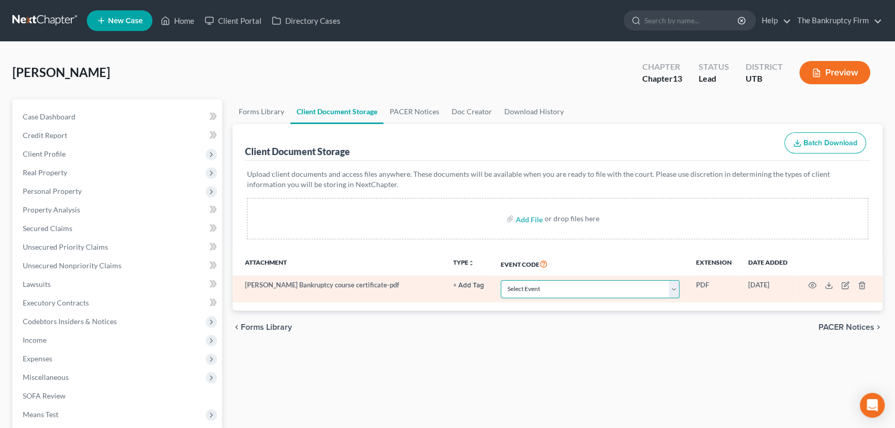
click at [530, 286] on select "Select Event Affidavit/Declaration Amended Chapter 11 Plan Amended Disclosure S…" at bounding box center [590, 289] width 179 height 18
select select "30"
click at [501, 280] on select "Select Event Affidavit/Declaration Amended Chapter 11 Plan Amended Disclosure S…" at bounding box center [590, 289] width 179 height 18
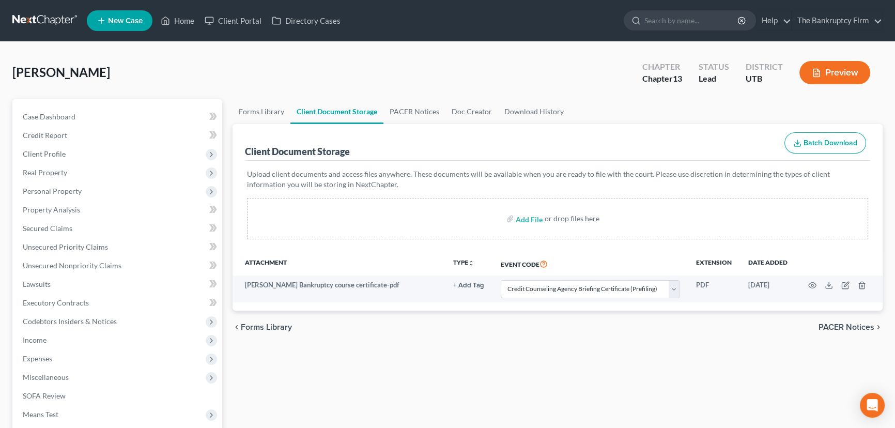
click at [381, 223] on div "Add File or drop files here" at bounding box center [557, 218] width 621 height 41
